Goal: Task Accomplishment & Management: Complete application form

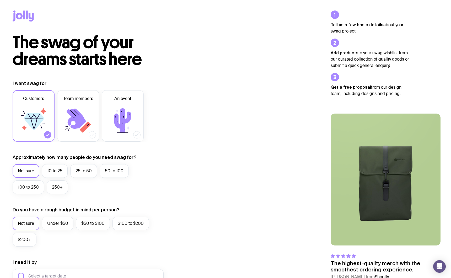
click at [232, 100] on div "I want swag for Customers Team members An event Approximately how many people d…" at bounding box center [160, 251] width 295 height 343
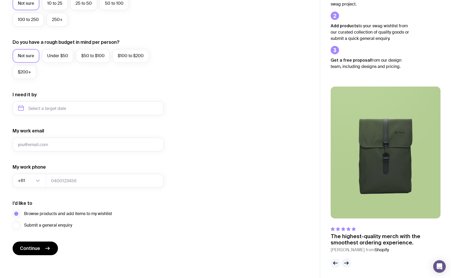
scroll to position [168, 0]
click at [45, 248] on icon "submit" at bounding box center [47, 248] width 6 height 6
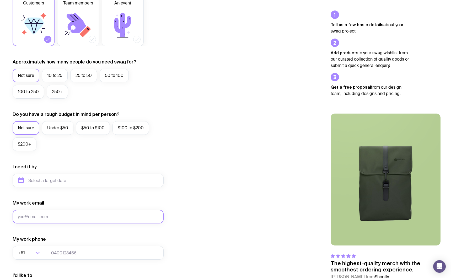
scroll to position [0, 0]
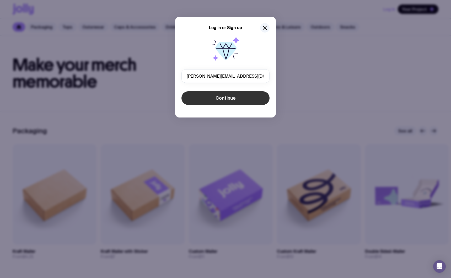
type input "n.hodgson@aphex.co"
click at [207, 99] on button "Continue" at bounding box center [225, 98] width 88 height 14
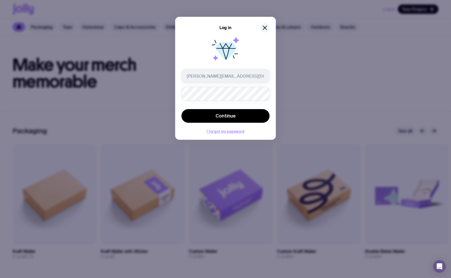
click at [195, 106] on form "n.hodgson@aphex.co Continue" at bounding box center [225, 96] width 88 height 55
click at [197, 108] on form "n.hodgson@aphex.co Continue" at bounding box center [225, 96] width 88 height 55
click at [196, 114] on button "Continue" at bounding box center [225, 116] width 88 height 14
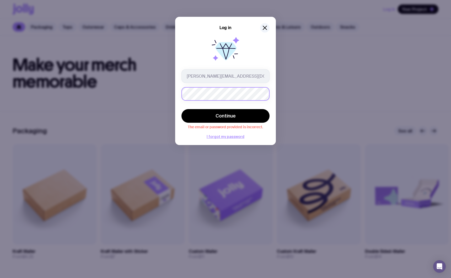
click at [181, 109] on button "Continue" at bounding box center [225, 116] width 88 height 14
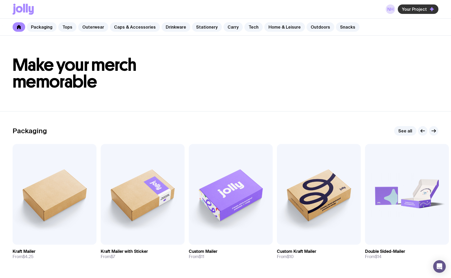
click at [418, 10] on span "Your Project" at bounding box center [414, 9] width 25 height 5
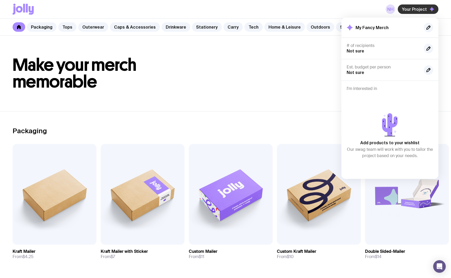
click at [418, 11] on span "Your Project" at bounding box center [414, 9] width 25 height 5
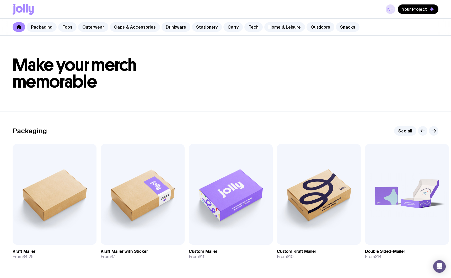
click at [20, 29] on link at bounding box center [19, 26] width 13 height 9
click at [38, 28] on link "Packaging" at bounding box center [42, 26] width 30 height 9
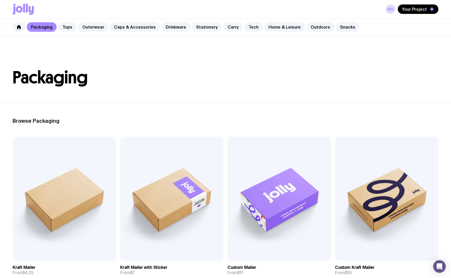
click at [199, 25] on link "Stationery" at bounding box center [207, 26] width 30 height 9
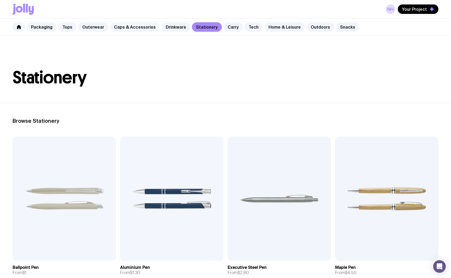
click at [129, 25] on link "Caps & Accessories" at bounding box center [135, 26] width 50 height 9
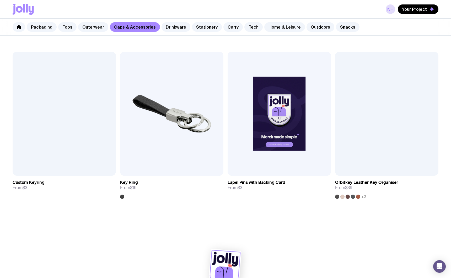
scroll to position [914, 0]
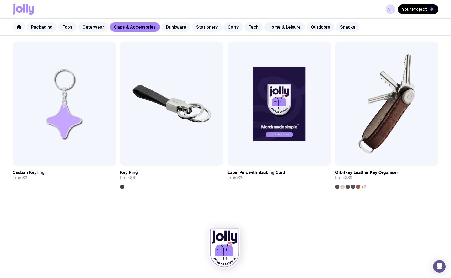
click at [22, 26] on link at bounding box center [19, 26] width 13 height 9
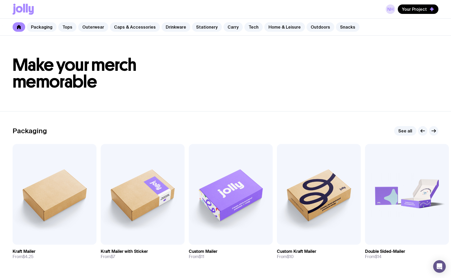
click at [21, 9] on icon at bounding box center [19, 9] width 7 height 7
click at [339, 29] on link "Snacks" at bounding box center [348, 26] width 24 height 9
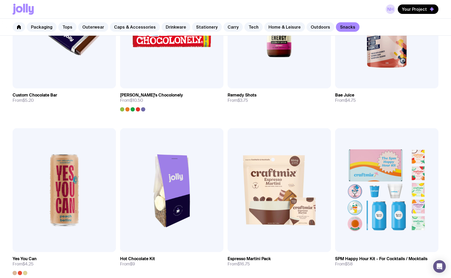
scroll to position [423, 0]
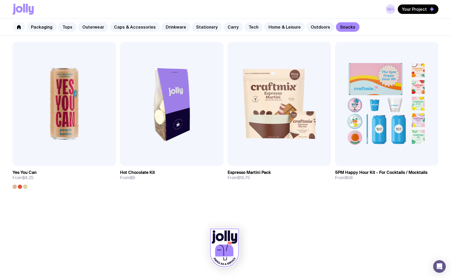
click at [21, 26] on link at bounding box center [19, 26] width 13 height 9
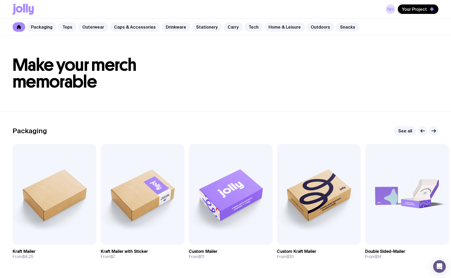
click at [20, 12] on icon at bounding box center [19, 9] width 7 height 7
click at [394, 9] on link "NH" at bounding box center [390, 8] width 9 height 9
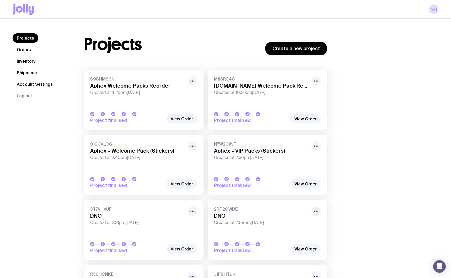
click at [27, 60] on link "Inventory" at bounding box center [26, 60] width 27 height 9
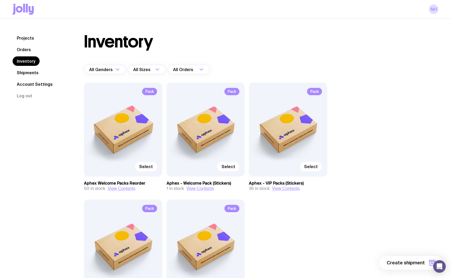
click at [133, 126] on div "Pack Select" at bounding box center [123, 130] width 78 height 94
click at [148, 167] on span "Select" at bounding box center [146, 166] width 14 height 5
click at [0, 0] on input "Select" at bounding box center [0, 0] width 0 height 0
click at [308, 170] on label "Select" at bounding box center [311, 166] width 22 height 9
click at [0, 0] on input "Select" at bounding box center [0, 0] width 0 height 0
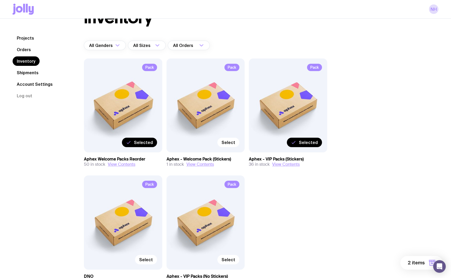
scroll to position [26, 0]
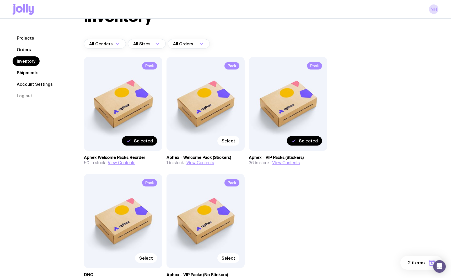
click at [409, 260] on span "2 items" at bounding box center [416, 263] width 17 height 6
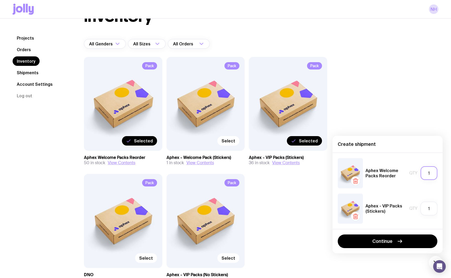
click at [430, 175] on input "1" at bounding box center [429, 173] width 17 height 14
type input "2"
drag, startPoint x: 431, startPoint y: 205, endPoint x: 433, endPoint y: 212, distance: 7.4
click at [434, 212] on input "1" at bounding box center [429, 209] width 17 height 14
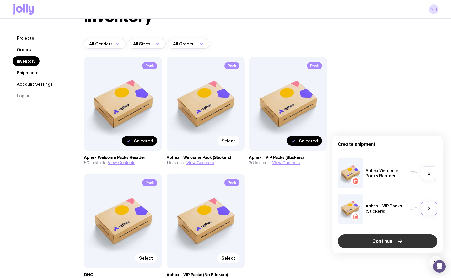
type input "2"
click at [401, 240] on icon "button" at bounding box center [400, 241] width 6 height 6
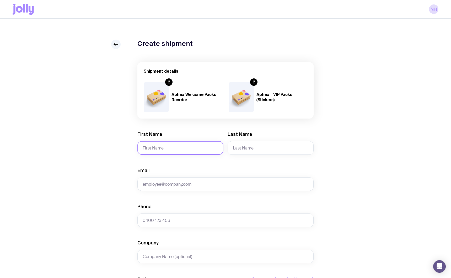
click at [192, 148] on input "First Name" at bounding box center [180, 148] width 86 height 14
type input "Kelvin"
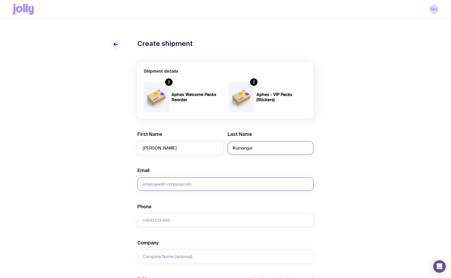
type input "Kumangai"
click at [178, 179] on input "Email" at bounding box center [225, 184] width 176 height 14
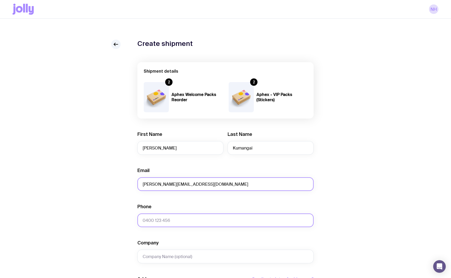
type input "k.kumangai@Aphex.co"
click at [177, 218] on input "Phone" at bounding box center [225, 220] width 176 height 14
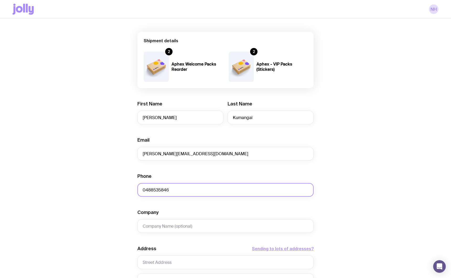
scroll to position [44, 0]
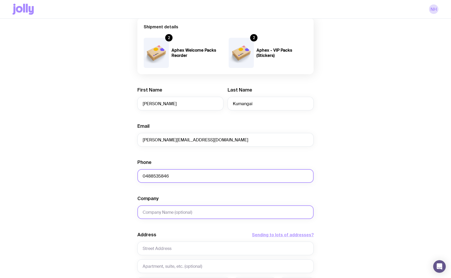
type input "0488535846"
click at [179, 217] on input "Company" at bounding box center [225, 212] width 176 height 14
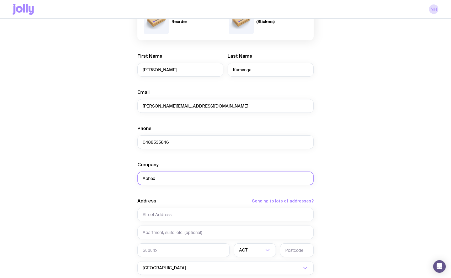
scroll to position [79, 0]
type input "Aphex"
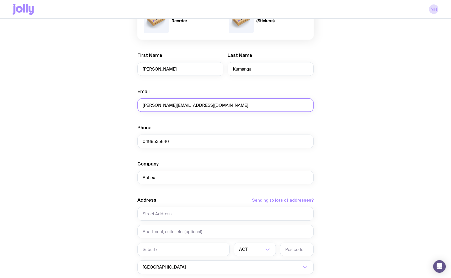
click at [169, 106] on input "k.kumangai@Aphex.co" at bounding box center [225, 105] width 176 height 14
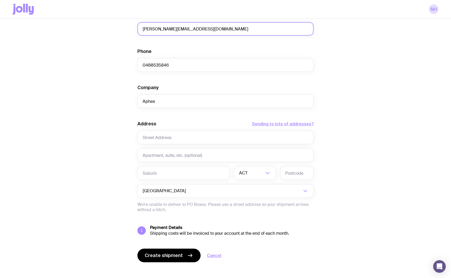
scroll to position [161, 0]
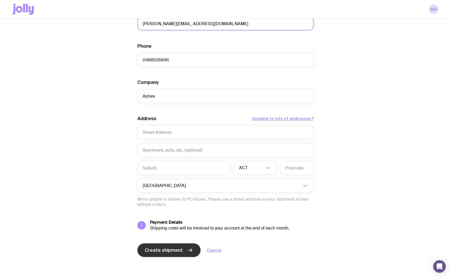
type input "k.kumangai@aphex.co"
click at [188, 249] on icon "submit" at bounding box center [190, 250] width 6 height 6
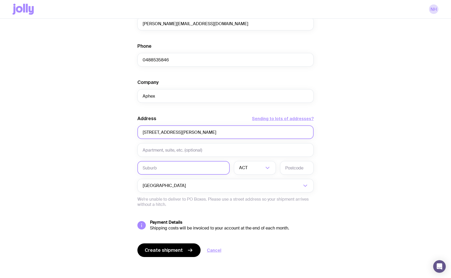
type input "11 st andrews ave"
click at [191, 170] on input "text" at bounding box center [183, 168] width 92 height 14
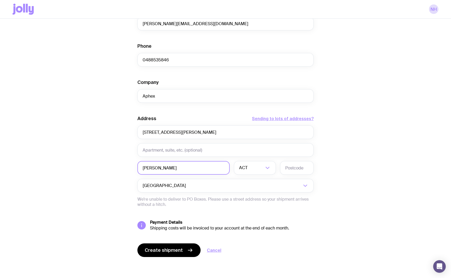
type input "Rosanna"
click at [277, 165] on div "Rosanna ACT Loading..." at bounding box center [225, 168] width 176 height 14
click at [265, 168] on icon "Search for option" at bounding box center [267, 168] width 6 height 6
click at [250, 203] on li "VIC" at bounding box center [254, 203] width 41 height 11
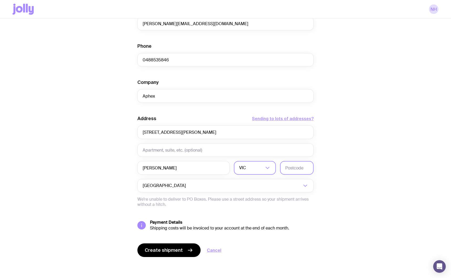
click at [298, 165] on input "text" at bounding box center [297, 168] width 34 height 14
type input "3084"
click at [288, 181] on input "Search for option" at bounding box center [244, 186] width 115 height 14
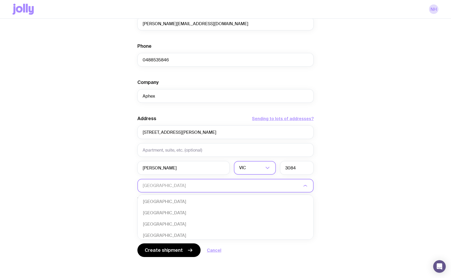
scroll to position [114, 0]
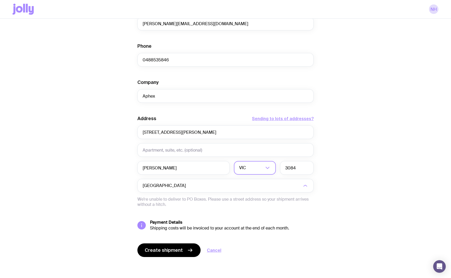
click at [350, 172] on div "Create shipment Shipment details 2 Aphex Welcome Packs Reorder 2 Aphex - VIP Pa…" at bounding box center [226, 78] width 426 height 399
click at [159, 249] on span "Create shipment" at bounding box center [164, 250] width 38 height 6
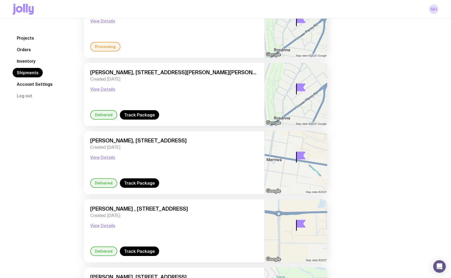
scroll to position [53, 0]
